Goal: Task Accomplishment & Management: Manage account settings

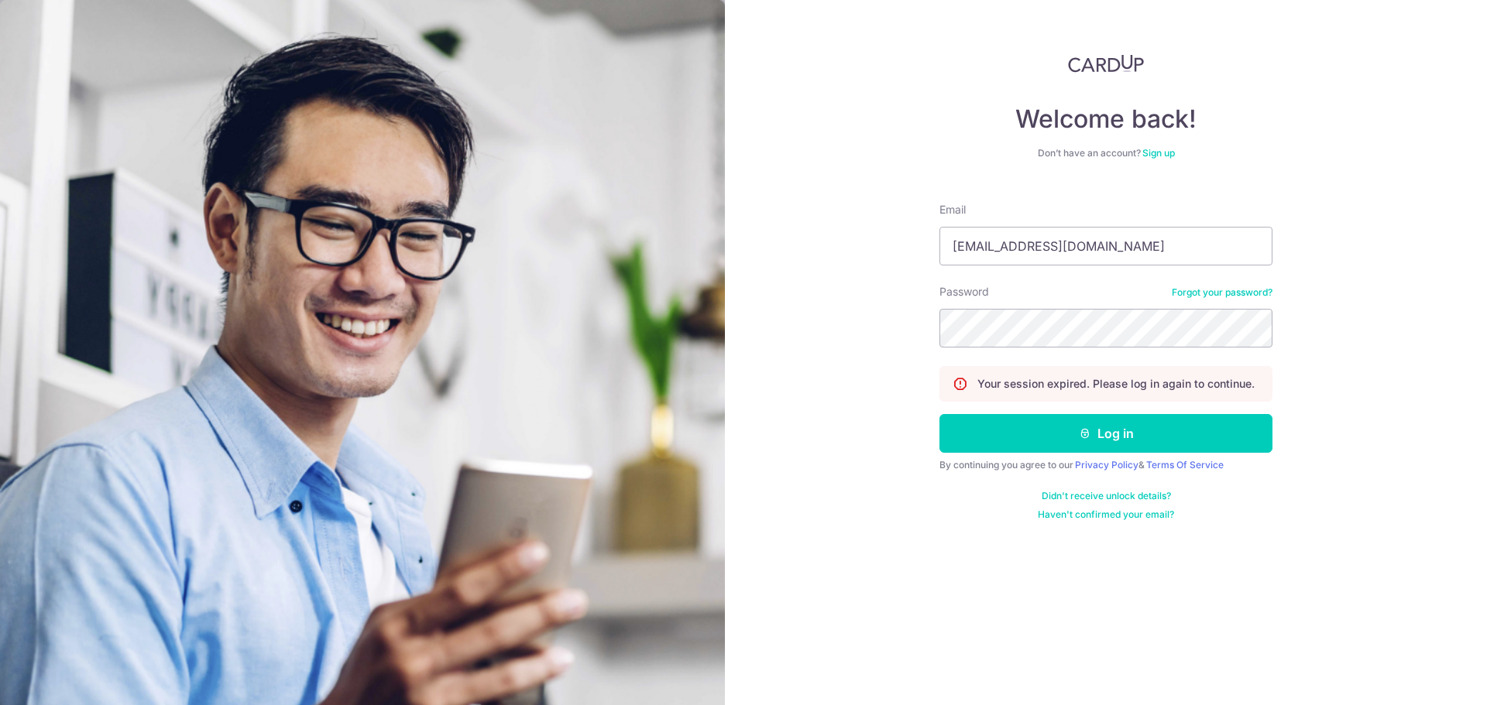
type input "[EMAIL_ADDRESS][DOMAIN_NAME]"
click at [939, 414] on button "Log in" at bounding box center [1105, 433] width 333 height 39
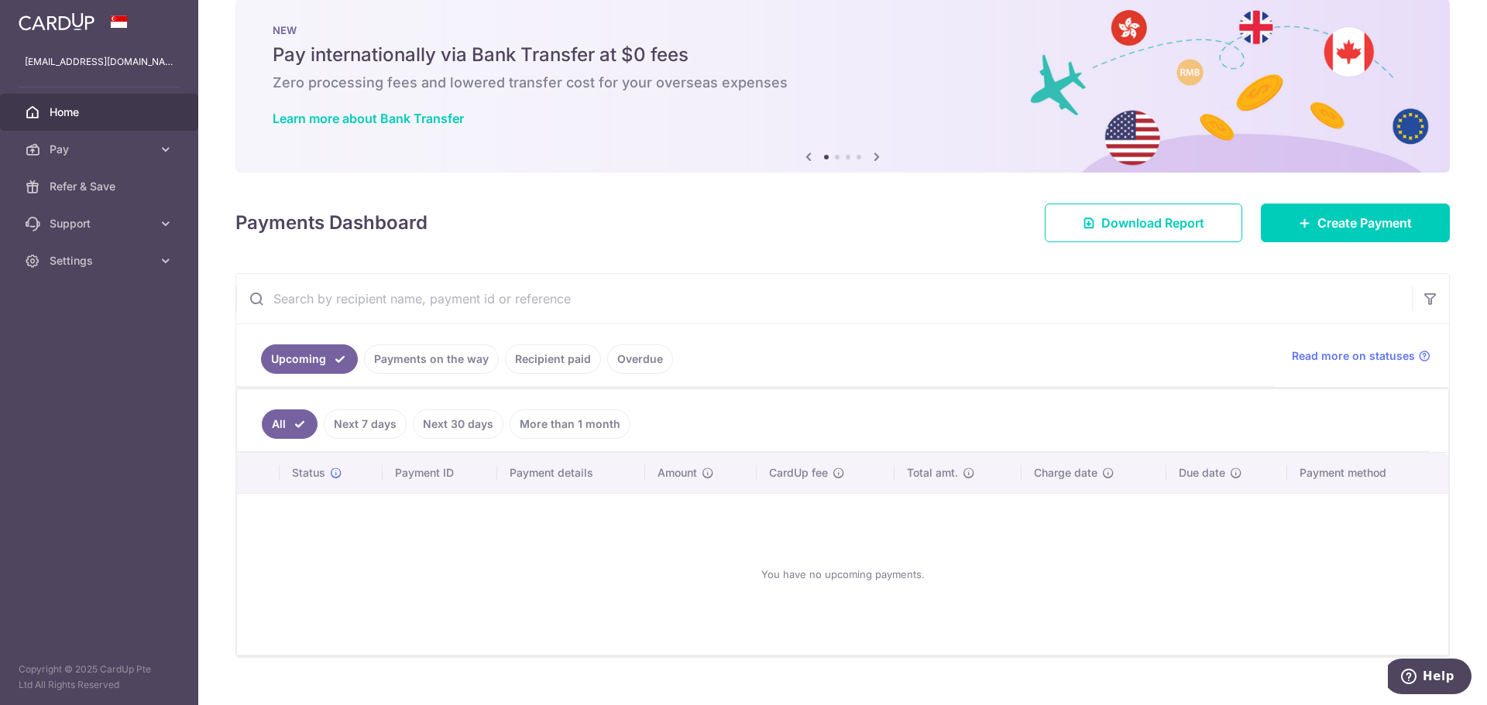
scroll to position [51, 0]
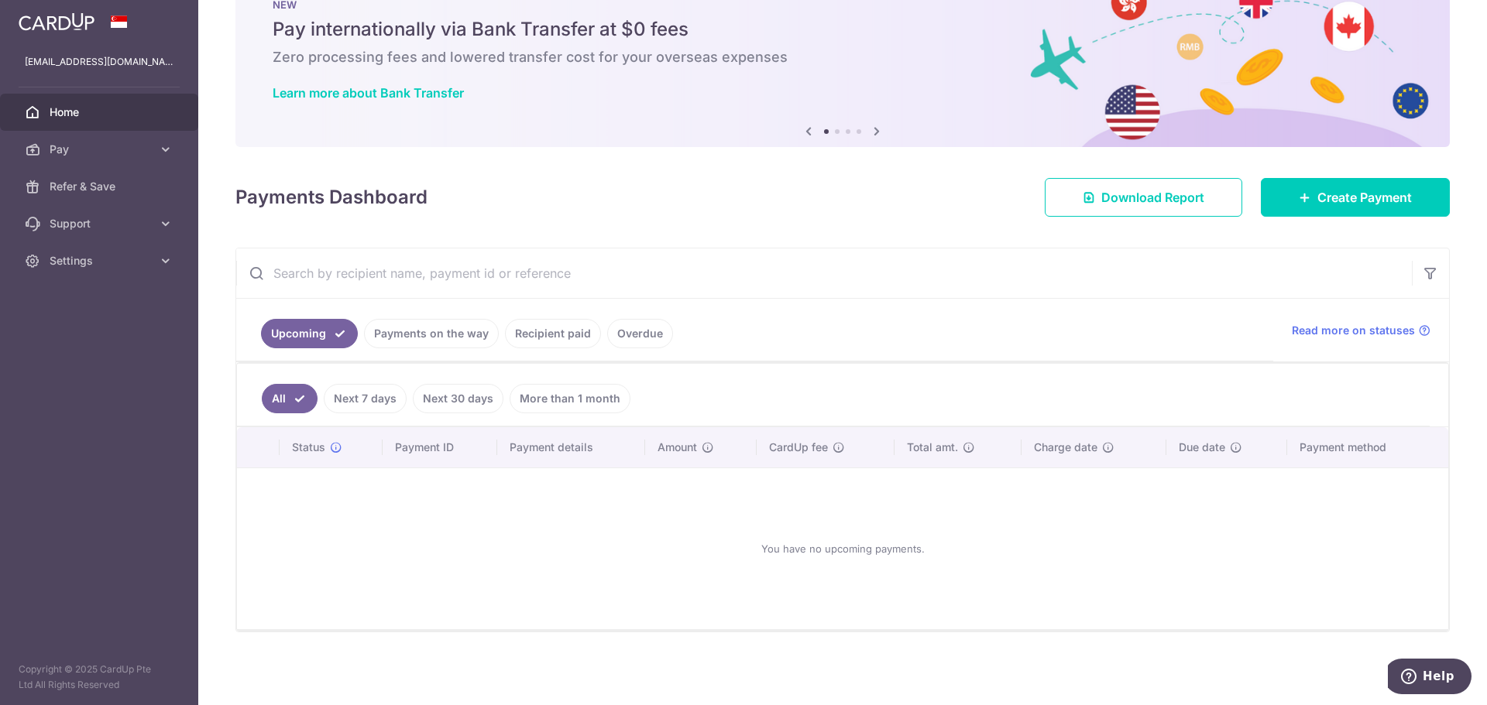
click at [472, 335] on link "Payments on the way" at bounding box center [431, 333] width 135 height 29
